Goal: Check status

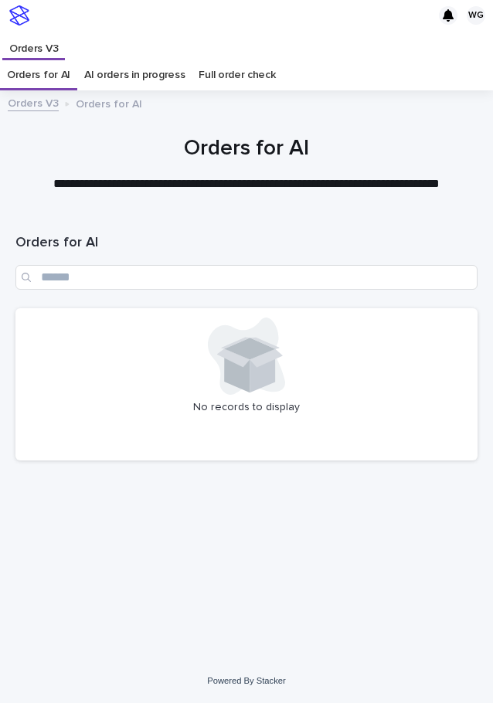
click at [231, 77] on link "Full order check" at bounding box center [237, 74] width 76 height 31
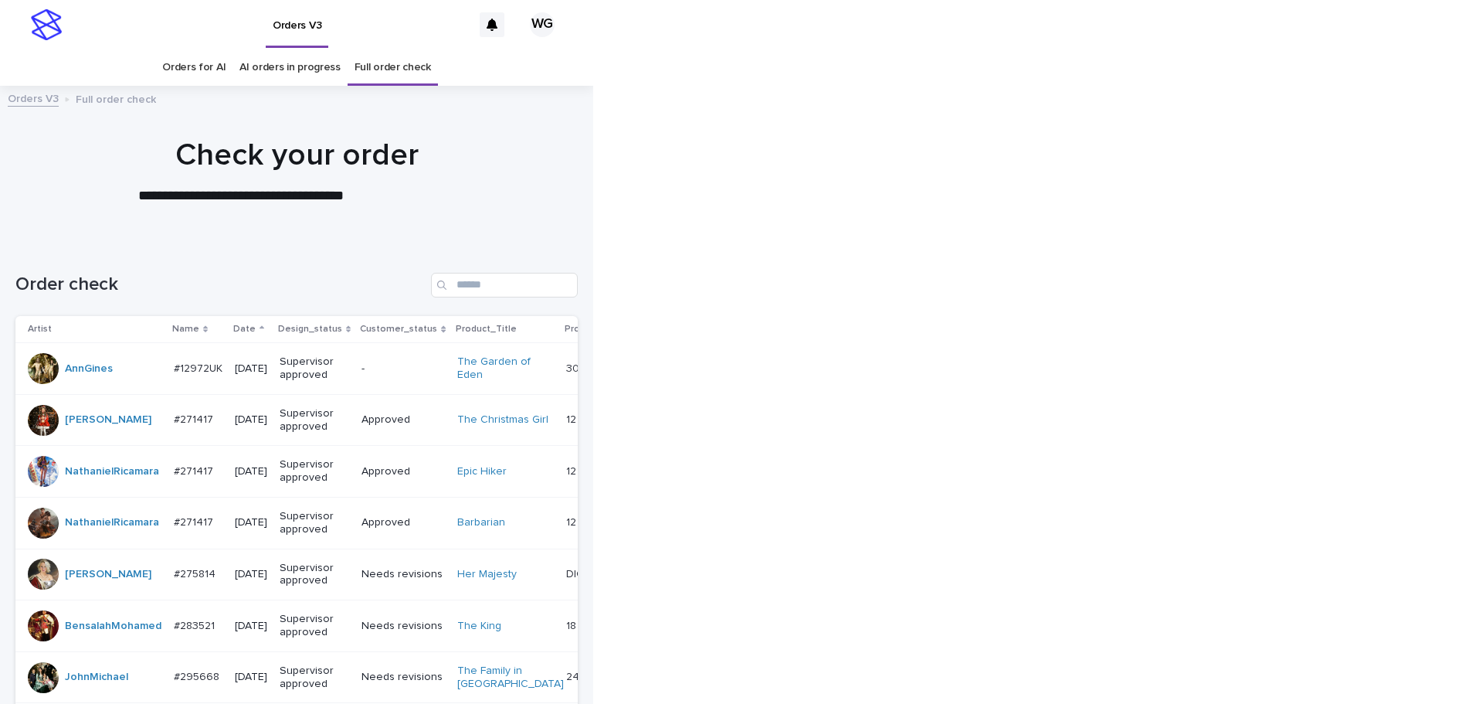
scroll to position [49, 0]
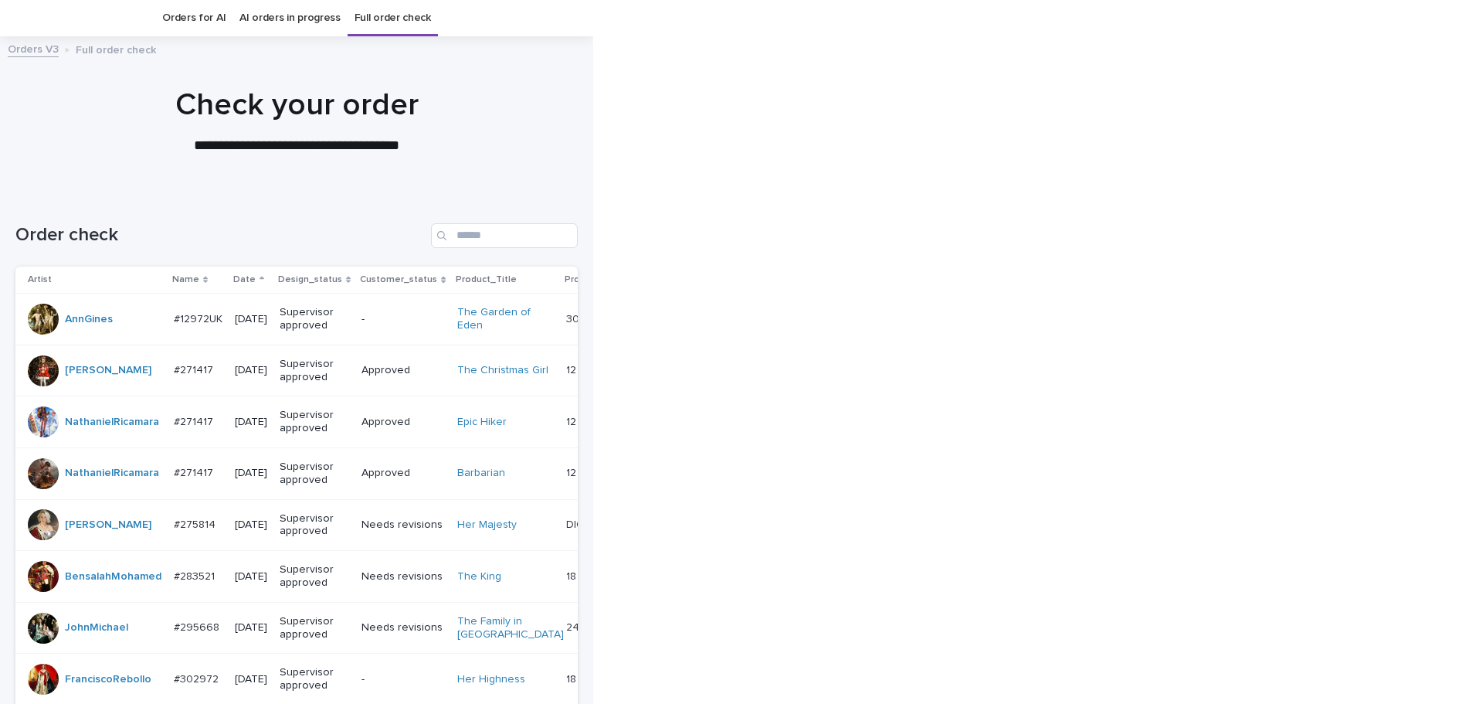
click at [241, 280] on p "Date" at bounding box center [244, 279] width 22 height 17
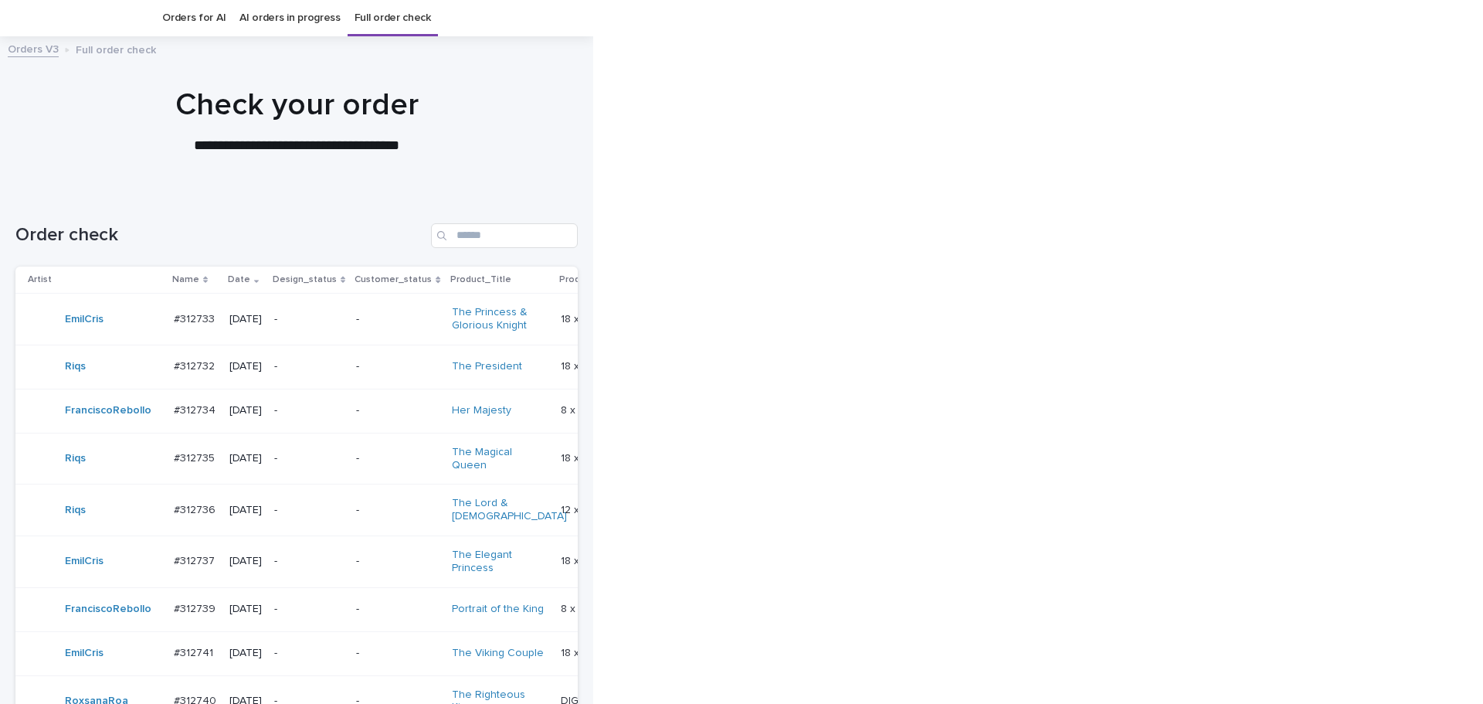
click at [342, 345] on td "-" at bounding box center [309, 320] width 82 height 52
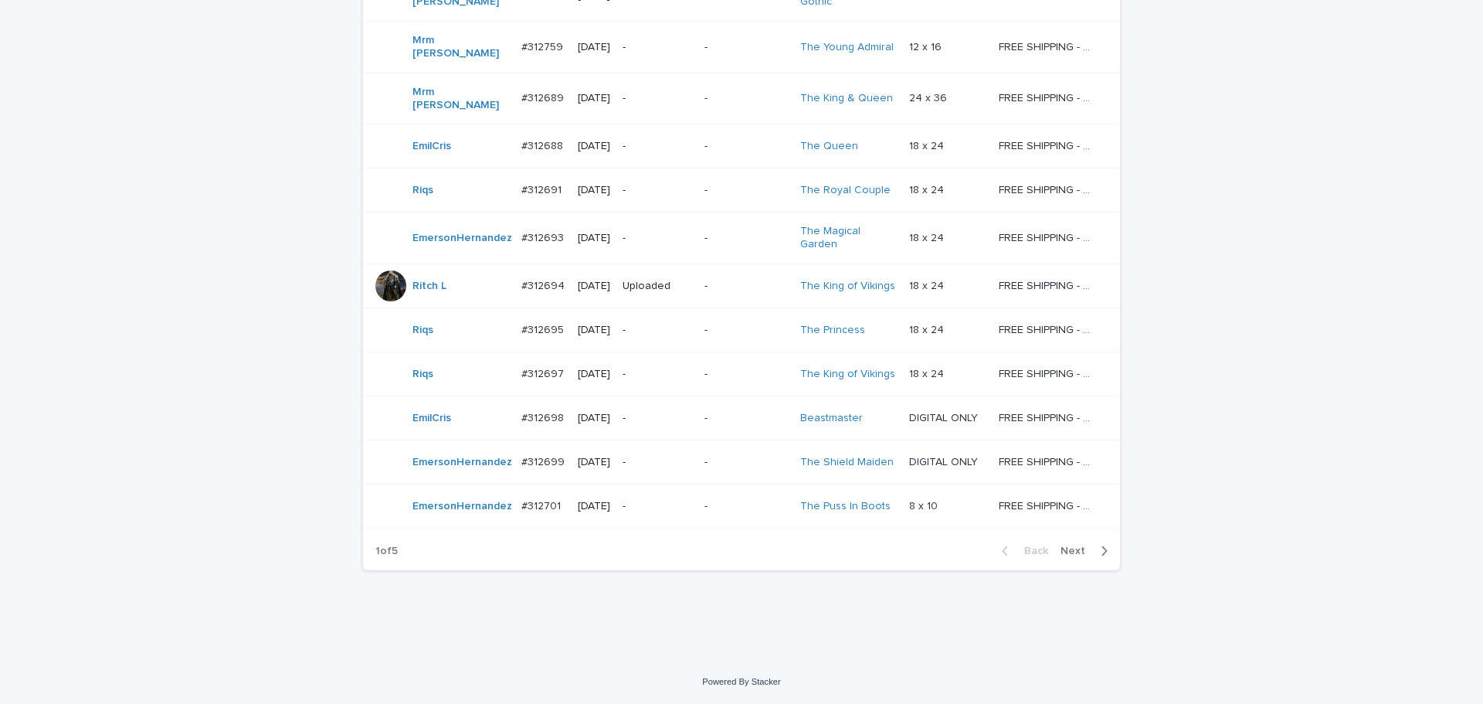
scroll to position [1358, 0]
click at [492, 550] on span "Next" at bounding box center [1078, 550] width 34 height 11
click at [492, 387] on div "-" at bounding box center [658, 373] width 70 height 25
